Goal: Transaction & Acquisition: Obtain resource

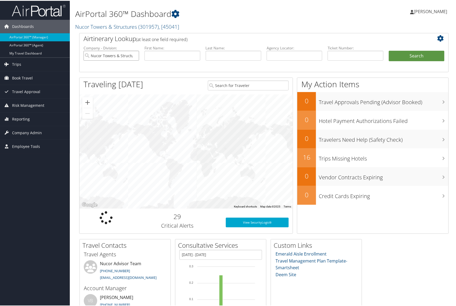
click at [135, 55] on input "Nucor Towers & Structures" at bounding box center [112, 55] width 56 height 10
click at [283, 57] on input "text" at bounding box center [295, 55] width 56 height 10
paste input "C7Y5MJ"
type input "C7Y5MJ"
click at [412, 55] on button "Search" at bounding box center [417, 55] width 56 height 11
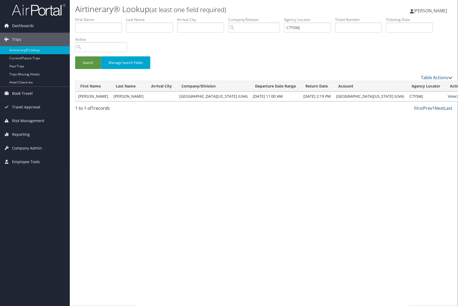
click at [448, 95] on link "View" at bounding box center [452, 96] width 8 height 5
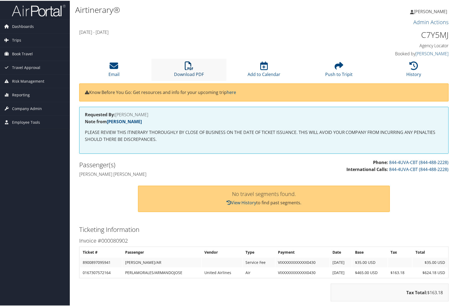
click at [187, 73] on link "Download PDF" at bounding box center [189, 70] width 30 height 13
